Goal: Ask a question

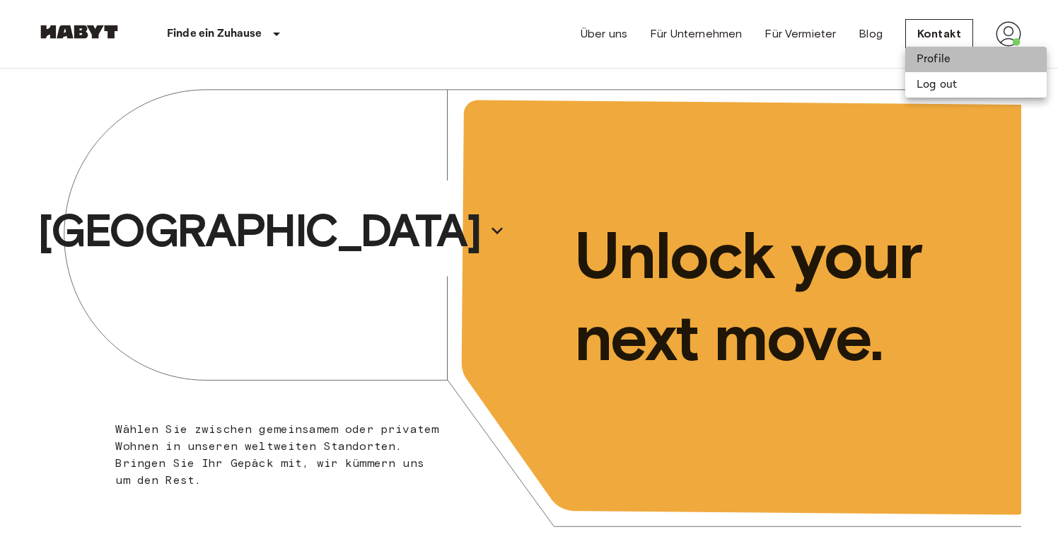
click at [944, 62] on li "Profile" at bounding box center [975, 59] width 141 height 25
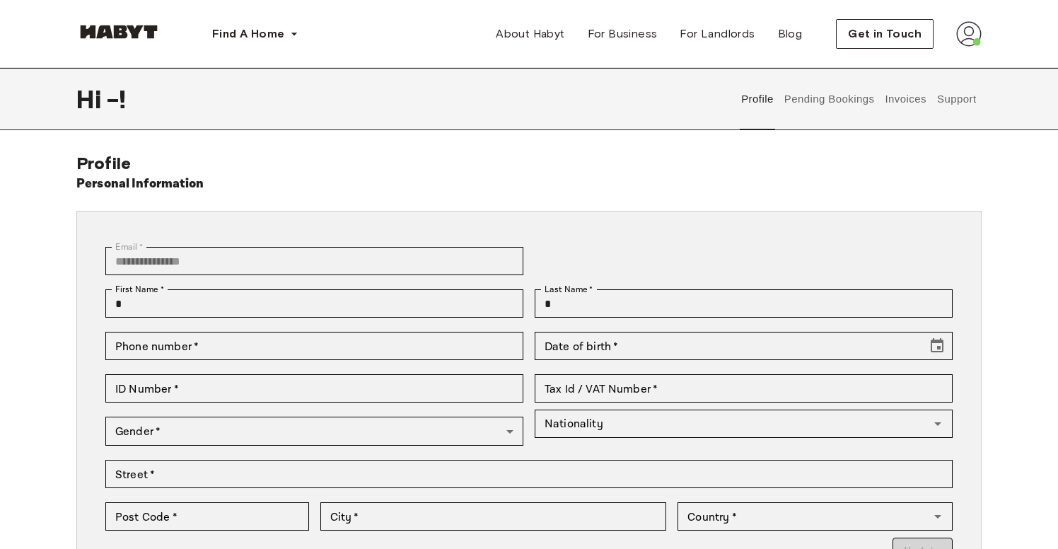
click at [956, 103] on button "Support" at bounding box center [956, 99] width 43 height 62
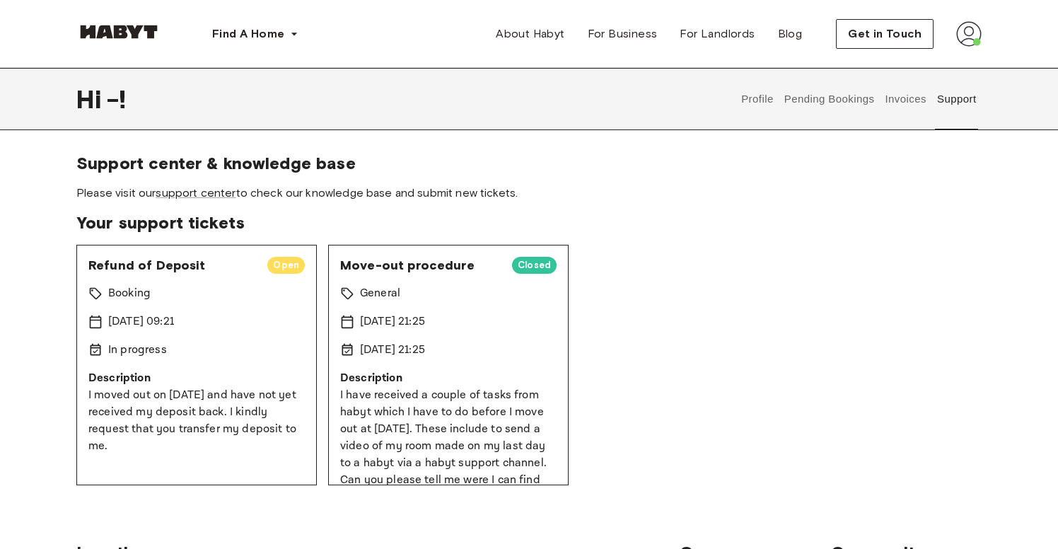
click at [172, 361] on div "Refund of Deposit Open Booking [DATE] 09:21 In progress Description I moved out…" at bounding box center [196, 365] width 241 height 241
drag, startPoint x: 86, startPoint y: 390, endPoint x: 285, endPoint y: 435, distance: 204.6
click at [285, 435] on div "Refund of Deposit Open Booking [DATE] 09:21 In progress Description I moved out…" at bounding box center [196, 365] width 241 height 241
copy p "I moved out on [DATE] and have not yet received my deposit back. I kindly reque…"
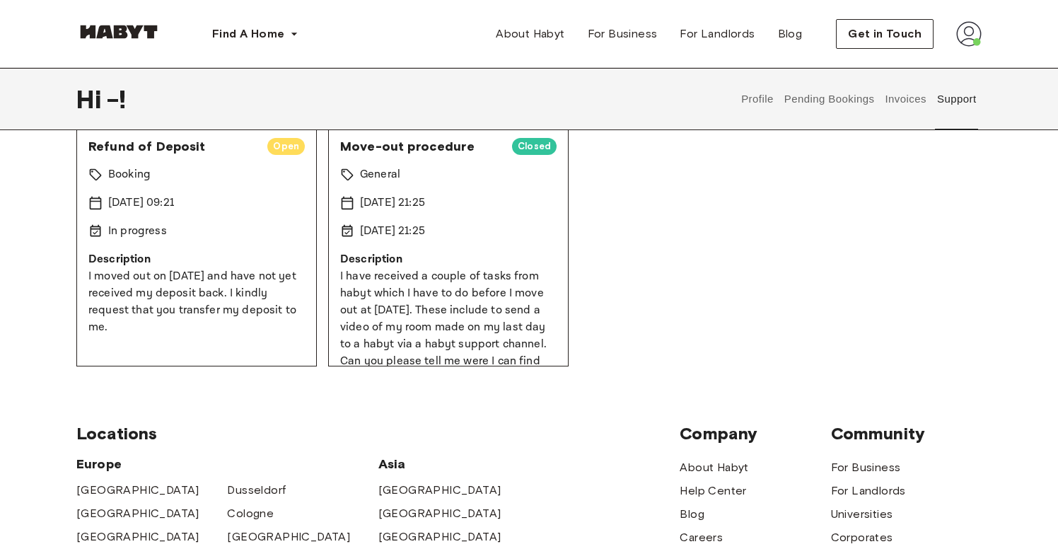
scroll to position [51, 0]
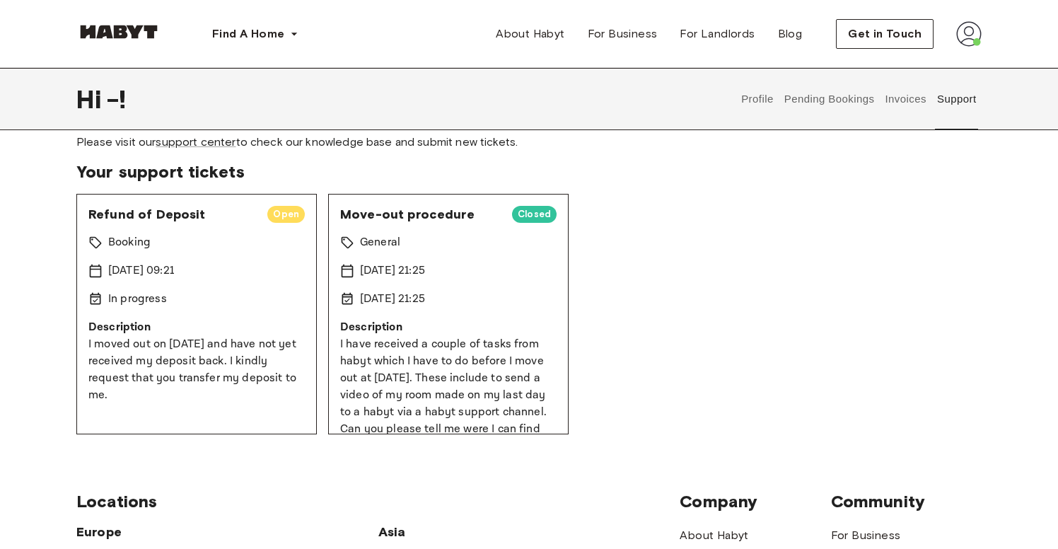
click at [159, 291] on p "In progress" at bounding box center [137, 299] width 59 height 17
click at [280, 212] on span "Open" at bounding box center [285, 214] width 37 height 14
click at [170, 205] on div "Refund of Deposit Open Booking 1 Sep 2025 09:21 In progress Description I moved…" at bounding box center [196, 314] width 241 height 241
click at [168, 212] on span "Refund of Deposit" at bounding box center [172, 214] width 168 height 17
click at [145, 344] on p "I moved out on July 31 and have not yet received my deposit back. I kindly requ…" at bounding box center [196, 370] width 216 height 68
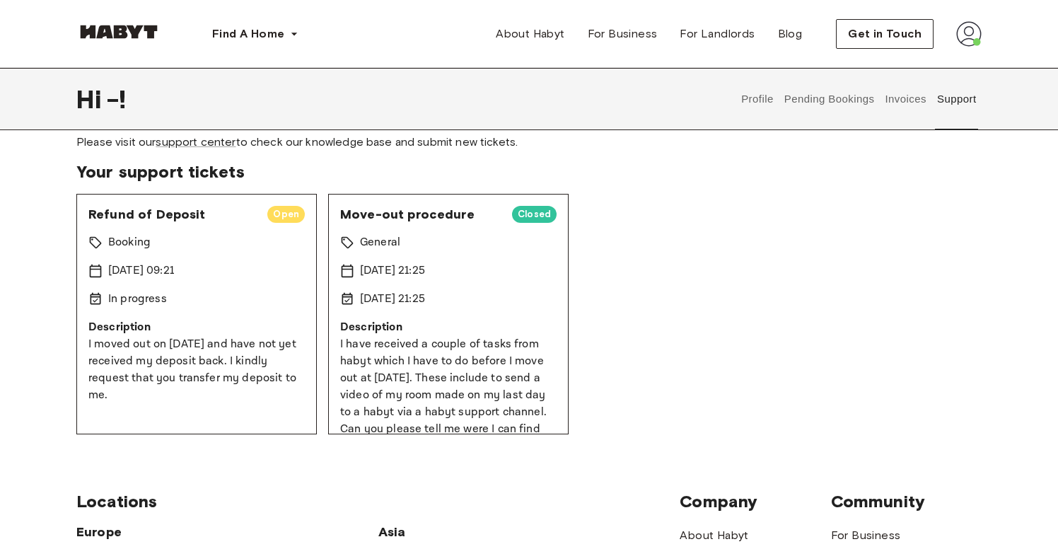
drag, startPoint x: 114, startPoint y: 267, endPoint x: 236, endPoint y: 278, distance: 122.2
click at [236, 278] on div "1 Sep 2025 09:21" at bounding box center [196, 270] width 216 height 17
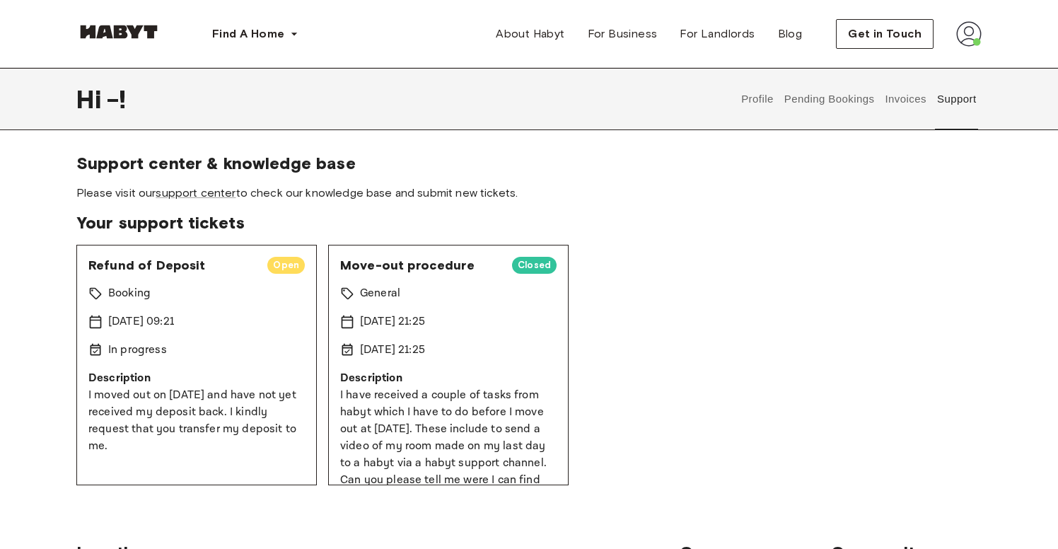
scroll to position [0, 0]
